Goal: Information Seeking & Learning: Learn about a topic

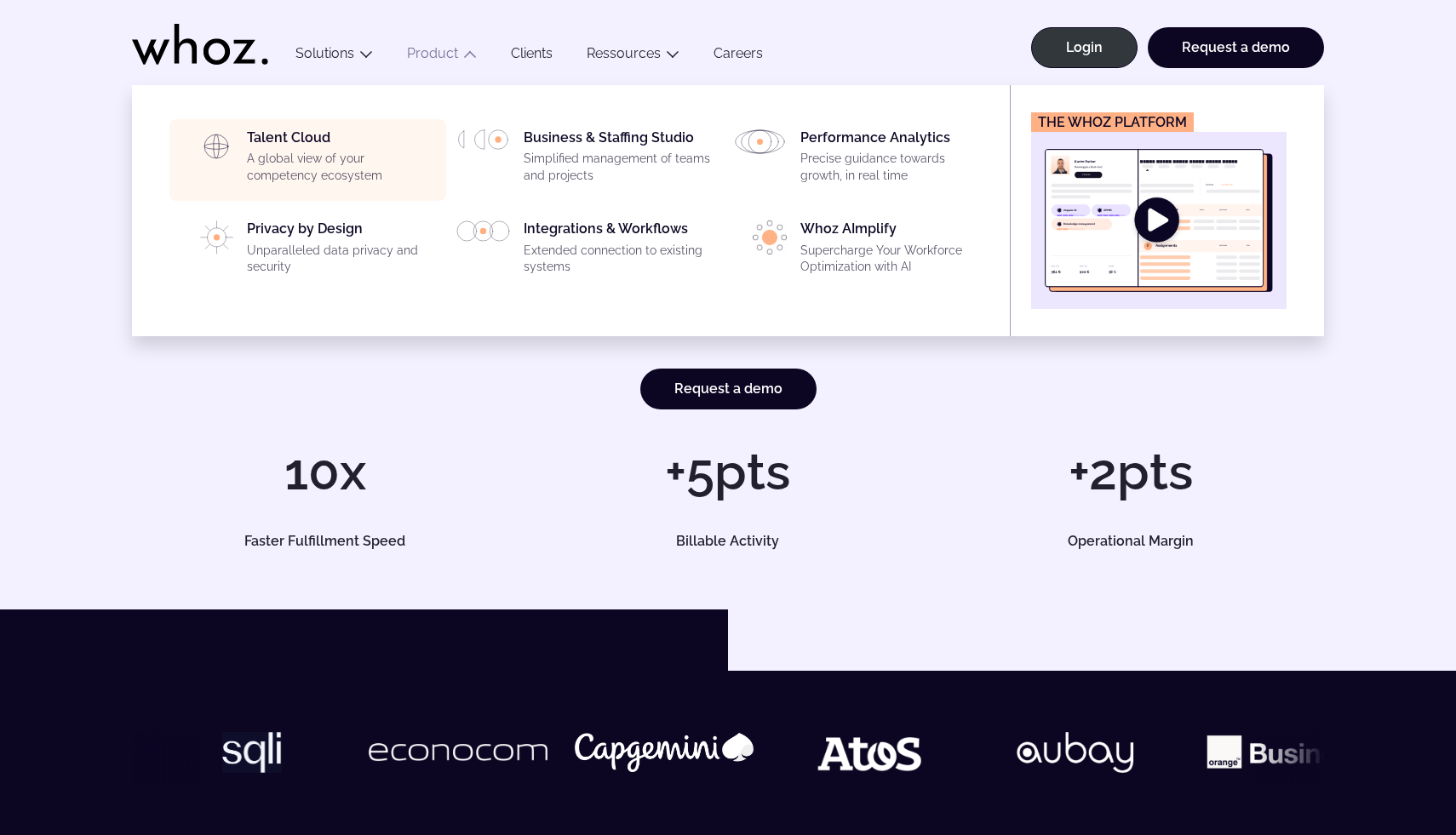
click at [350, 138] on div "Talent Cloud A global view of your competency ecosystem" at bounding box center [342, 160] width 189 height 62
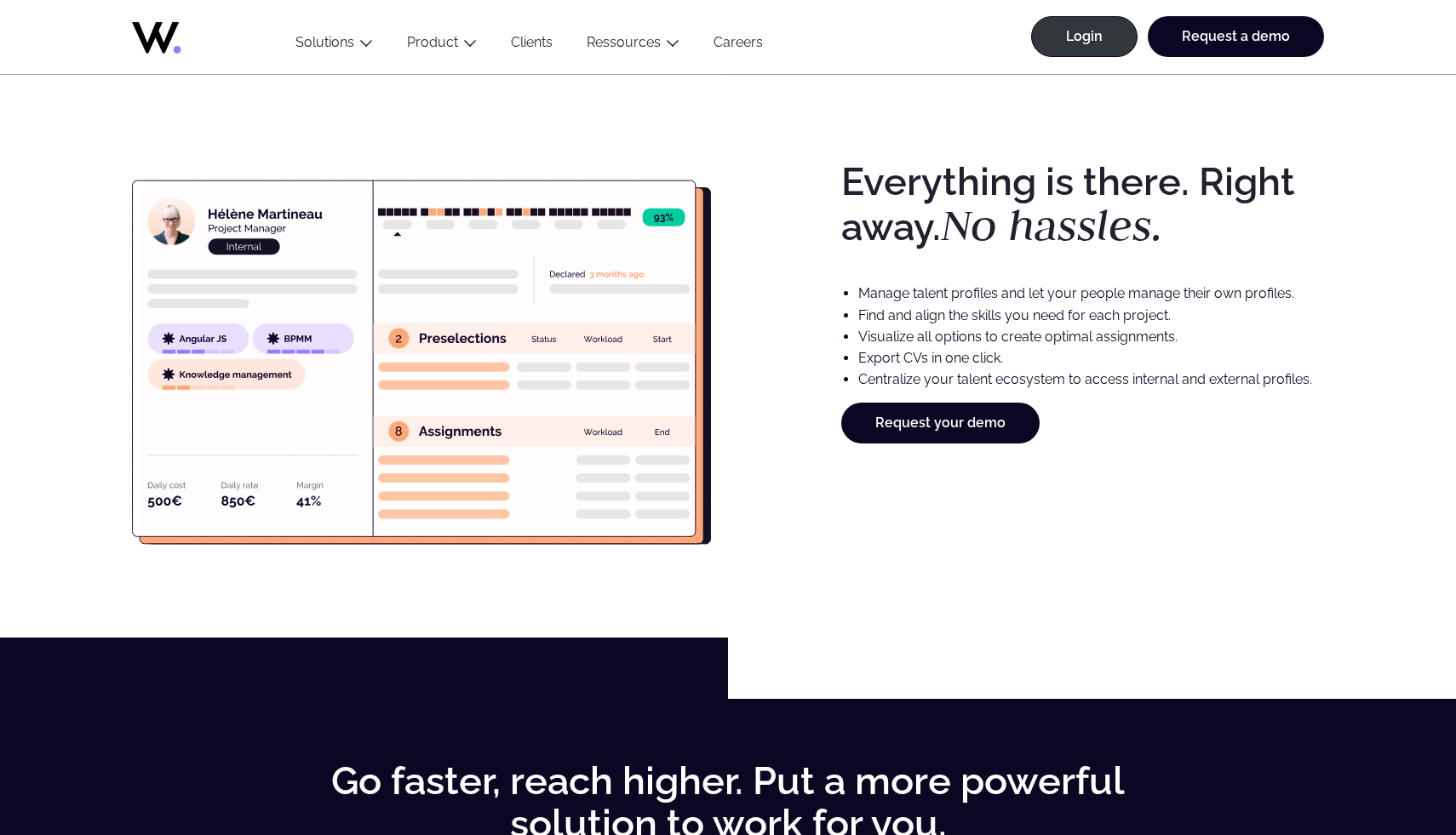
scroll to position [2495, 0]
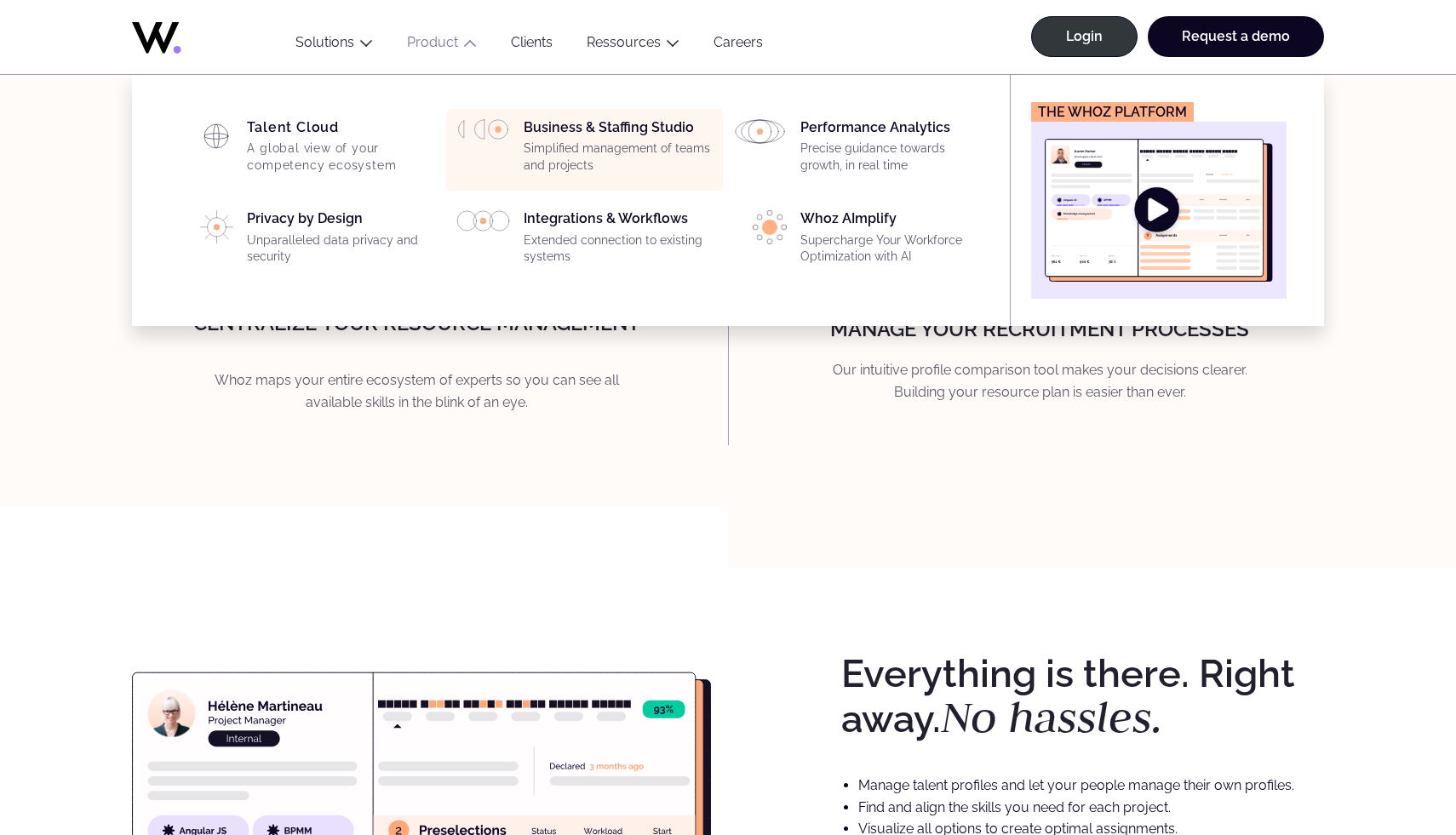
click at [553, 139] on div "Business & Staffing Studio Simplified management of teams and projects" at bounding box center [618, 150] width 189 height 62
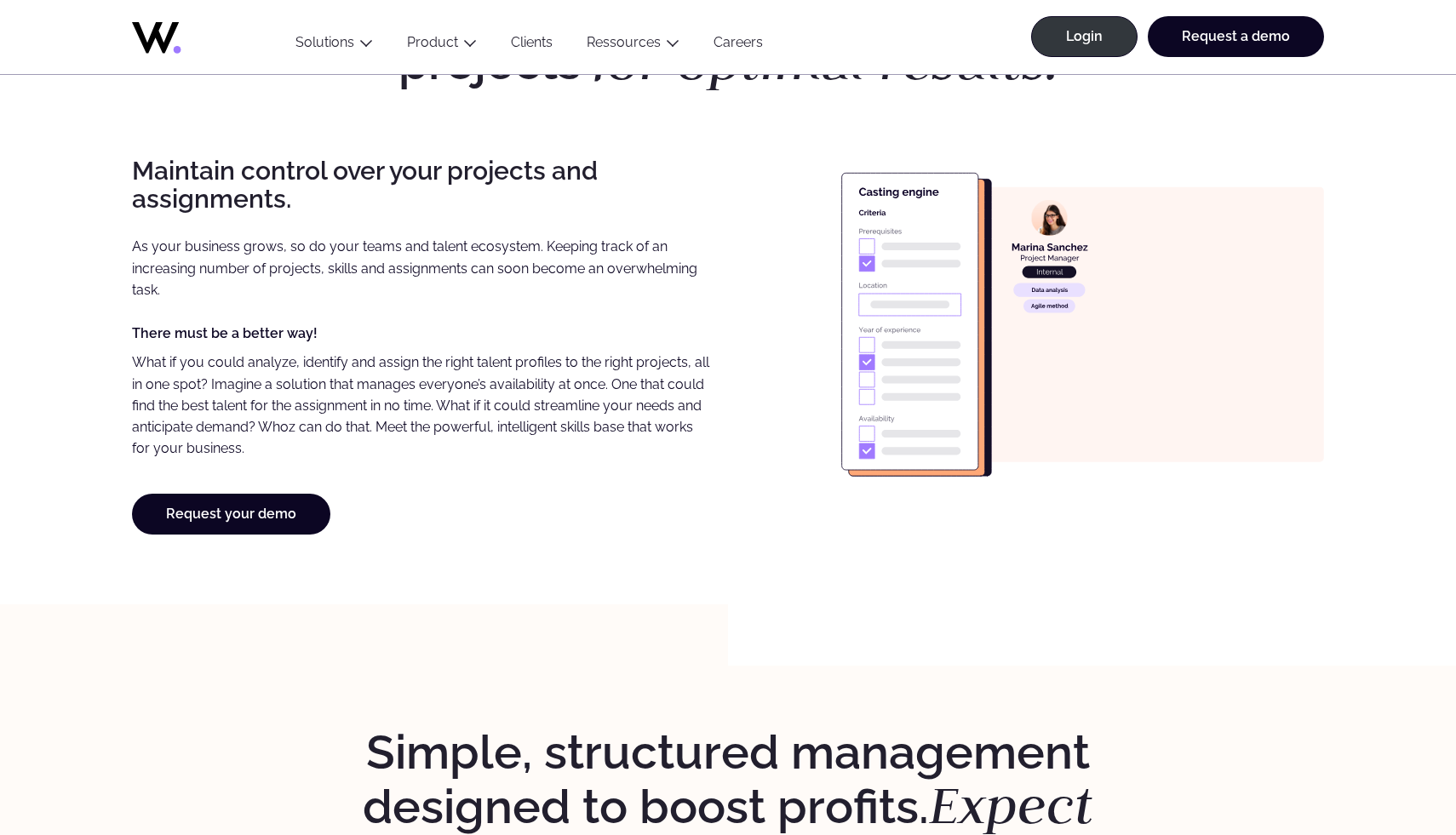
scroll to position [1254, 0]
